Goal: Find contact information: Find contact information

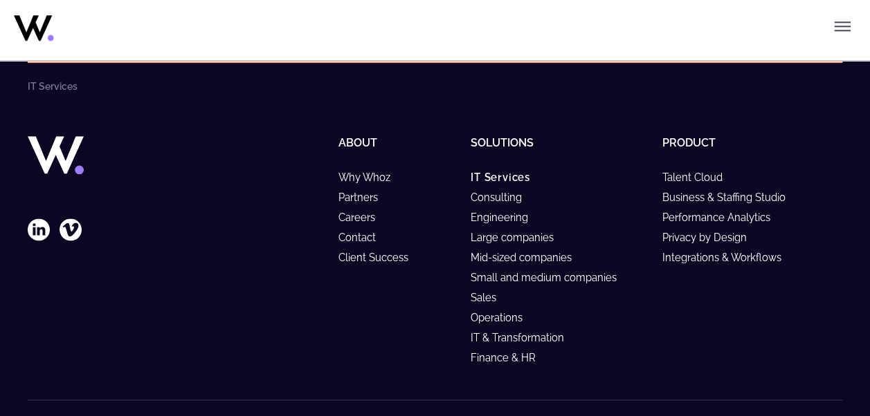
scroll to position [3439, 0]
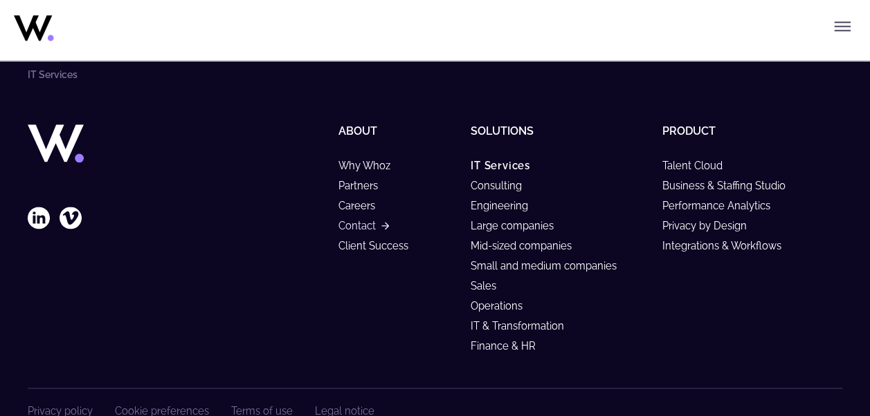
click at [346, 230] on link "Contact" at bounding box center [363, 226] width 50 height 12
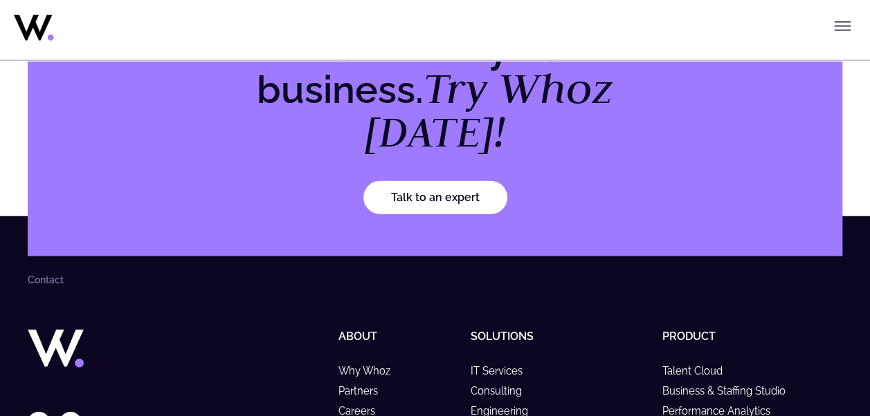
scroll to position [1828, 0]
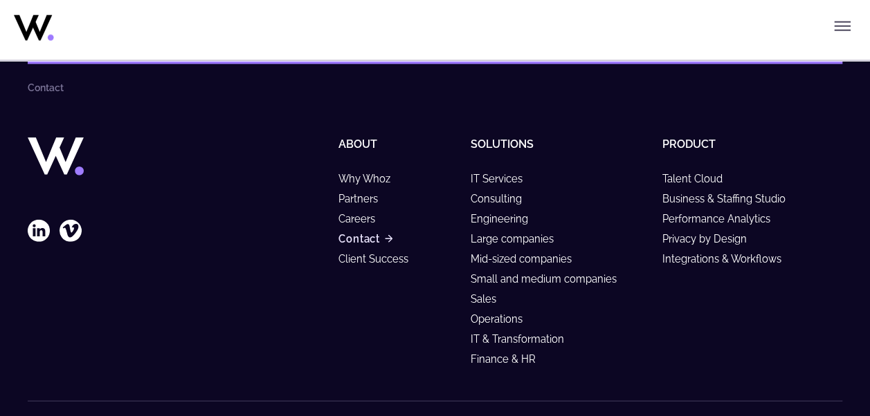
click at [349, 233] on link "Contact" at bounding box center [365, 239] width 54 height 12
